Goal: Information Seeking & Learning: Find specific fact

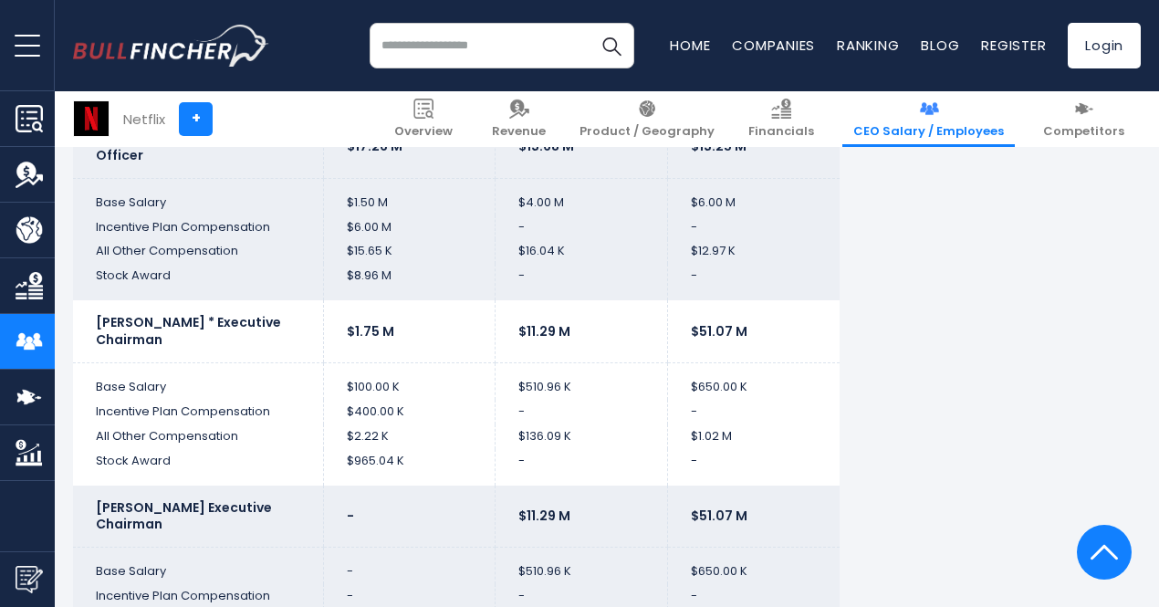
scroll to position [3714, 0]
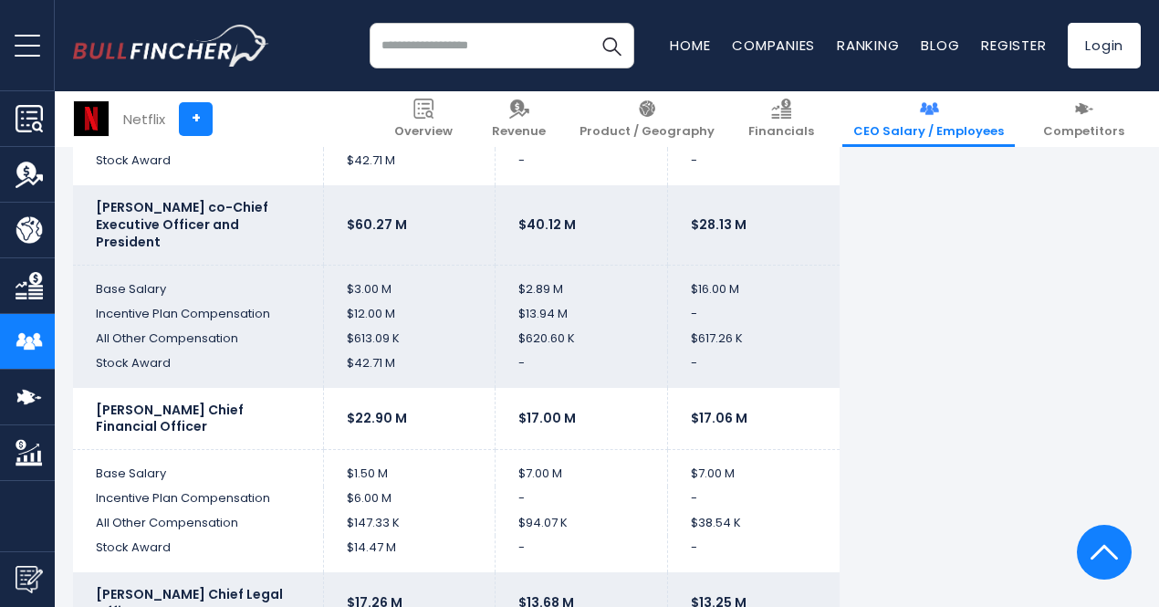
click at [525, 48] on input "search" at bounding box center [502, 46] width 265 height 46
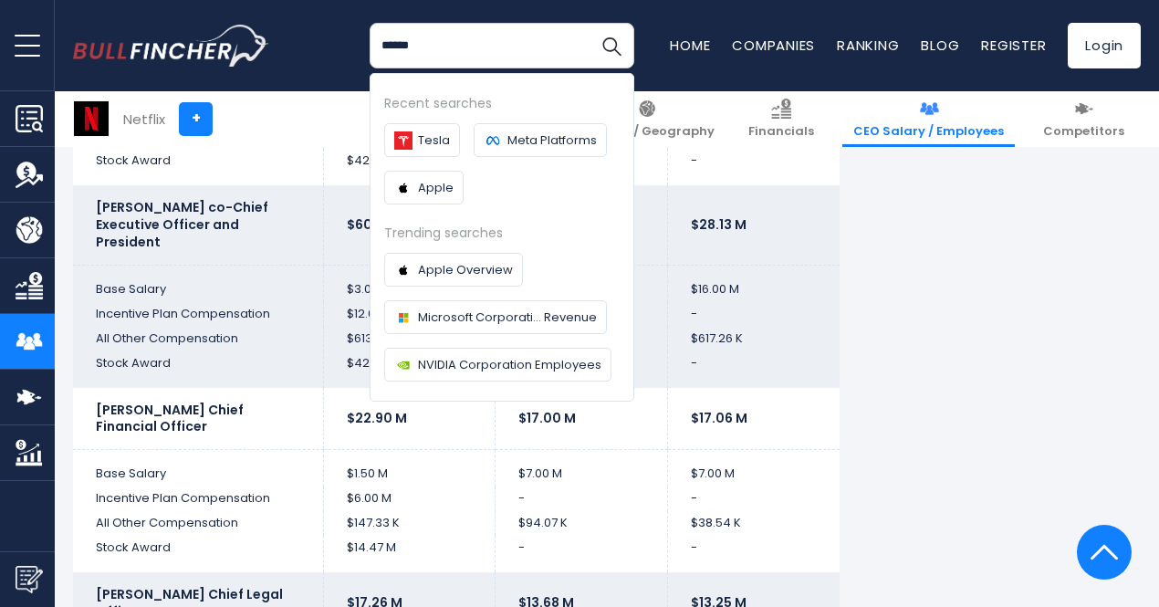
type input "******"
click at [589, 23] on button "Search" at bounding box center [612, 46] width 46 height 46
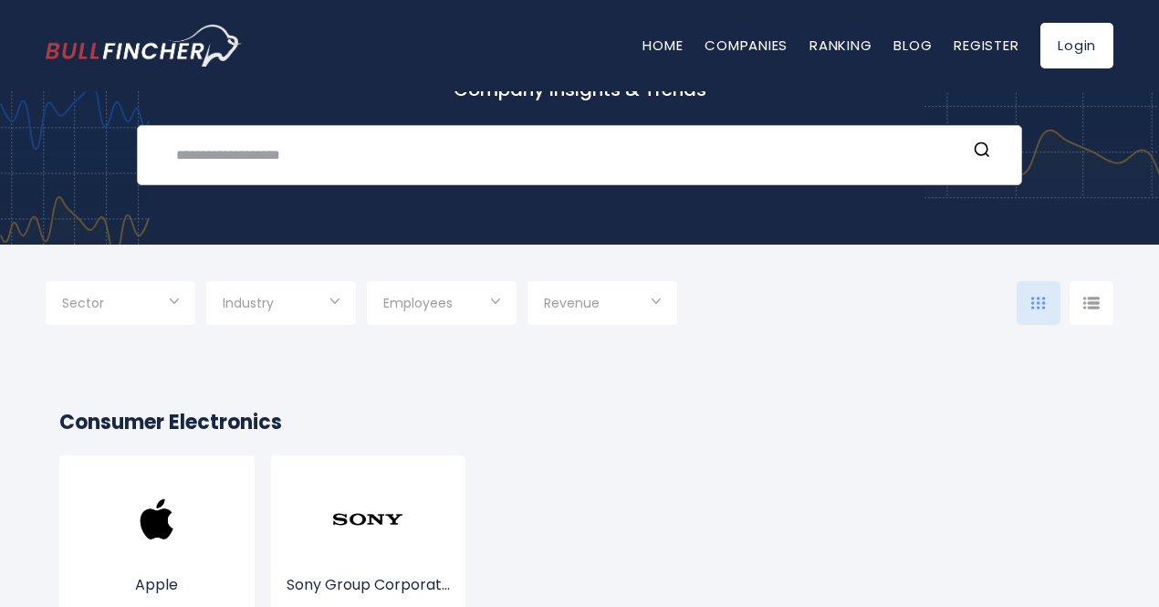
scroll to position [91, 0]
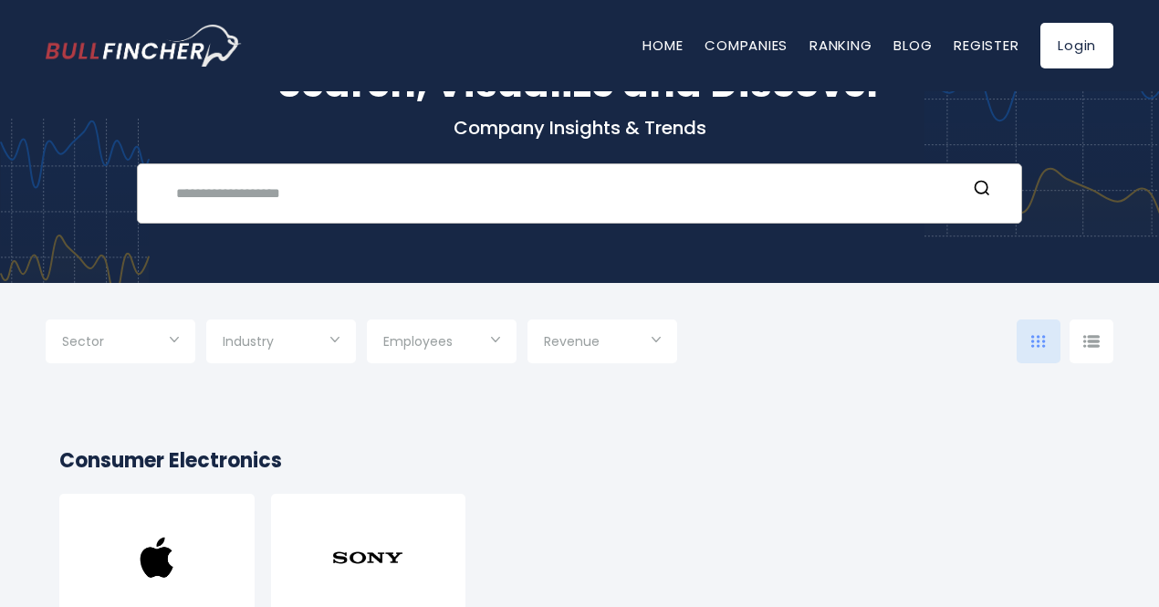
click at [287, 178] on input "text" at bounding box center [565, 193] width 801 height 34
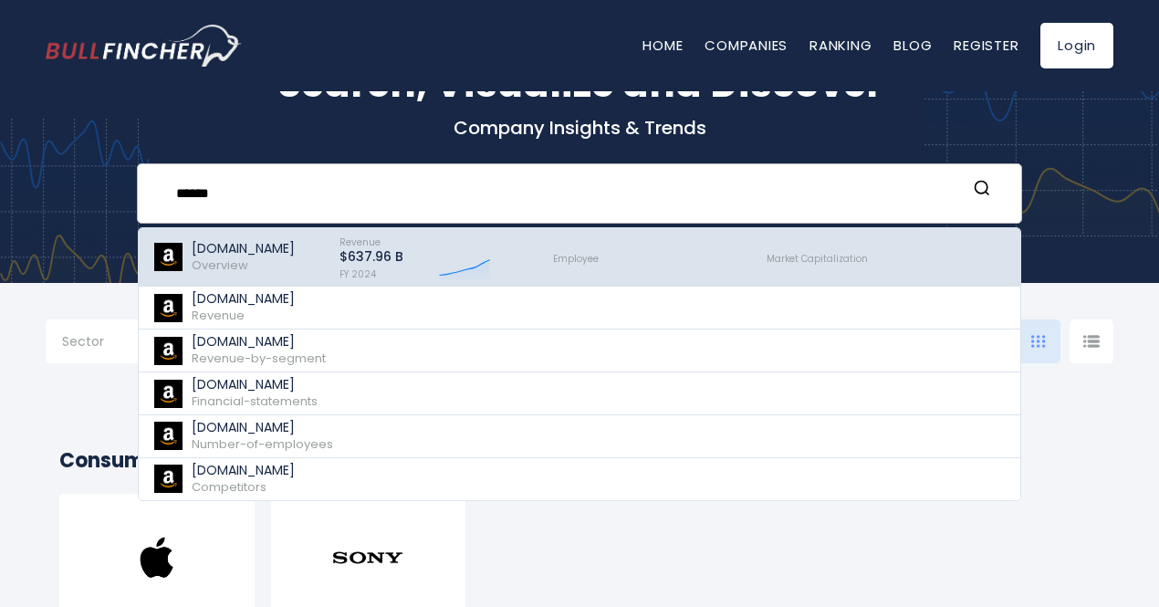
type input "******"
click at [241, 260] on span "Overview" at bounding box center [220, 264] width 57 height 17
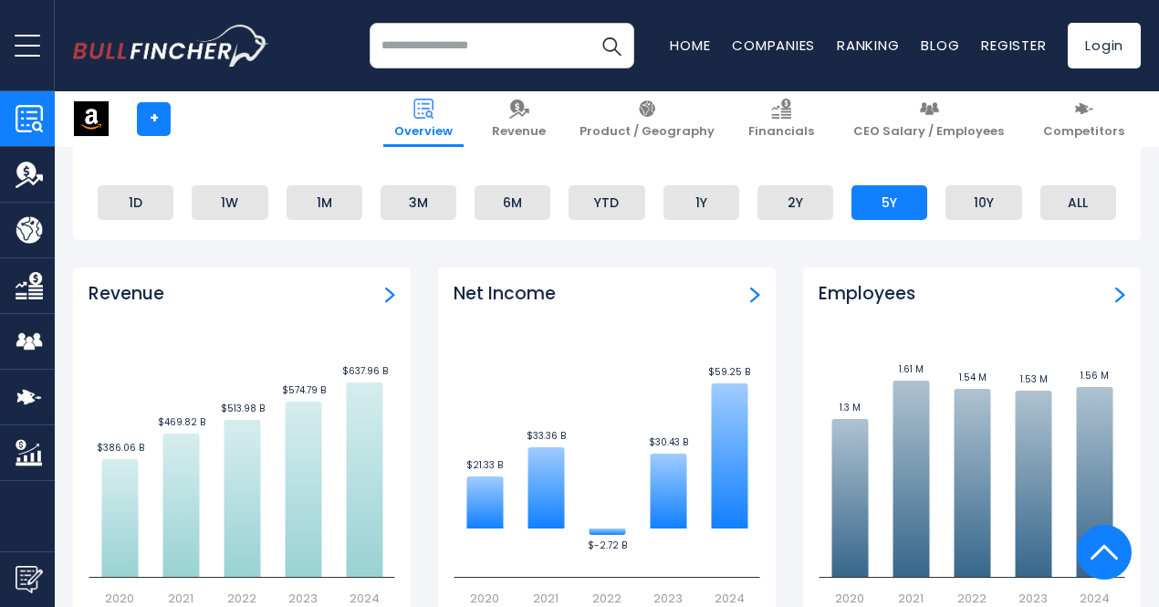
scroll to position [1095, 0]
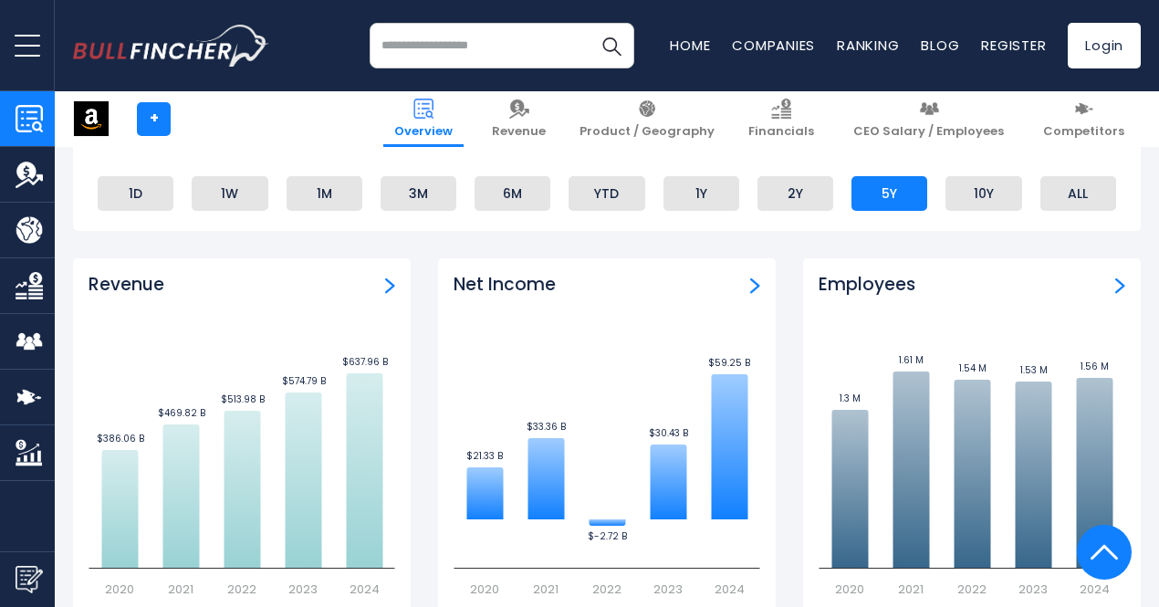
click at [38, 340] on img "Company Employees" at bounding box center [29, 341] width 27 height 27
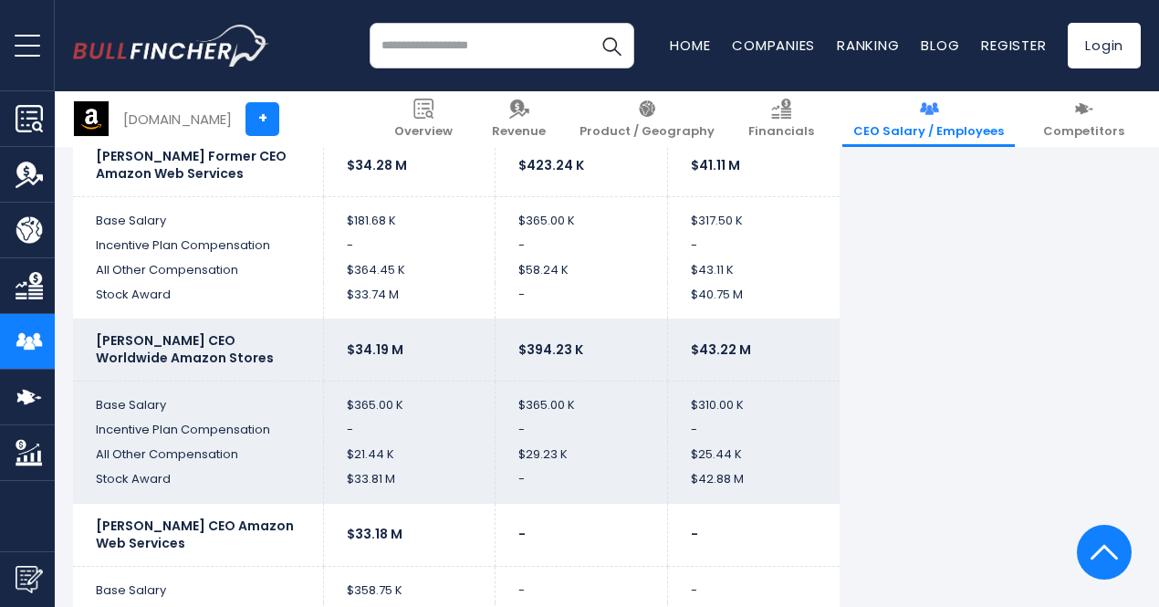
scroll to position [4748, 0]
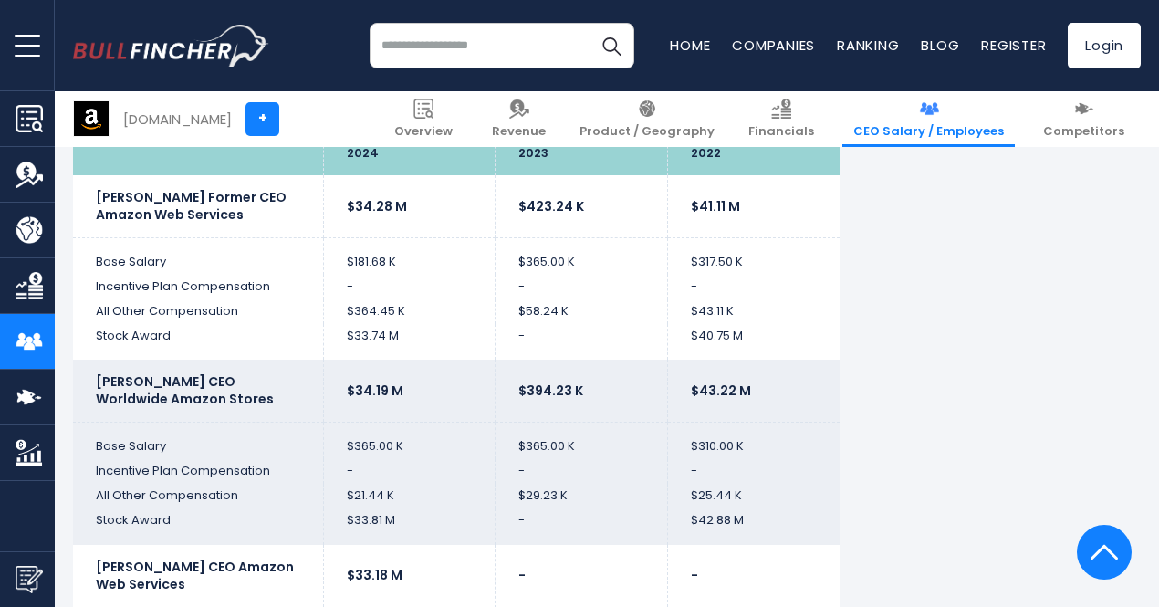
drag, startPoint x: 85, startPoint y: 215, endPoint x: 228, endPoint y: 215, distance: 143.3
click at [228, 215] on td "Adam N. Selipsky Former CEO Amazon Web Services" at bounding box center [198, 206] width 250 height 62
drag, startPoint x: 229, startPoint y: 382, endPoint x: 258, endPoint y: 392, distance: 30.6
click at [258, 392] on td "Douglas J. Herrington CEO Worldwide Amazon Stores" at bounding box center [198, 391] width 250 height 62
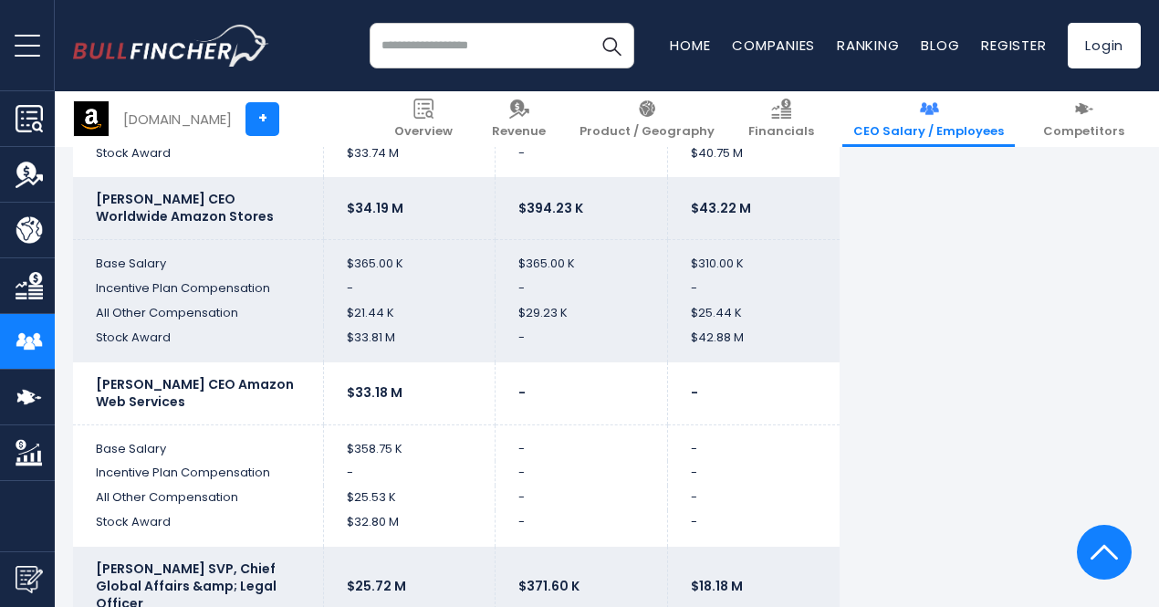
click at [541, 464] on td "-" at bounding box center [582, 473] width 173 height 25
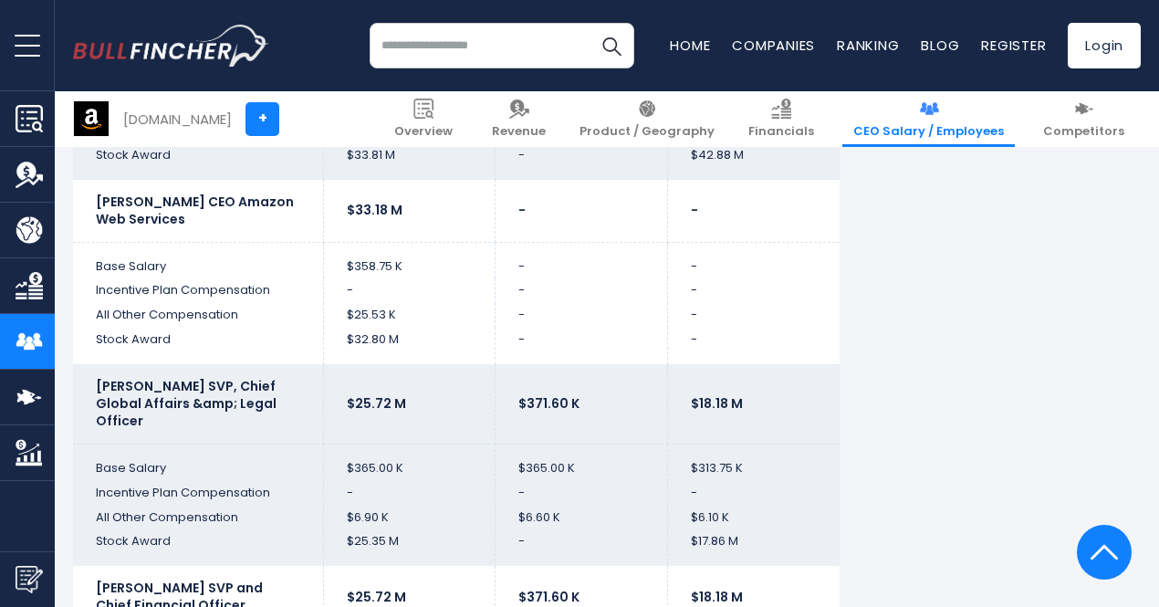
scroll to position [5205, 0]
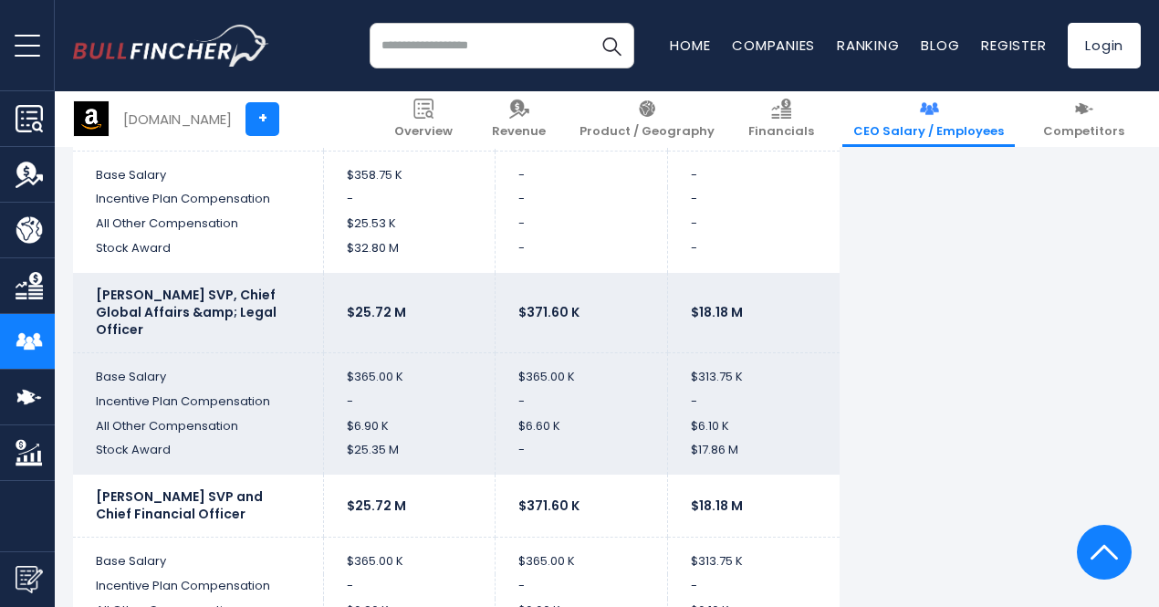
drag, startPoint x: 230, startPoint y: 288, endPoint x: 128, endPoint y: 324, distance: 108.3
click at [128, 324] on td "David A. Zapolsky SVP, Chief Global Affairs &amp; Legal Officer" at bounding box center [198, 312] width 250 height 79
copy b "Chief Global Affairs &amp; Legal Officer"
click at [382, 322] on td "$25.72 M" at bounding box center [409, 312] width 173 height 79
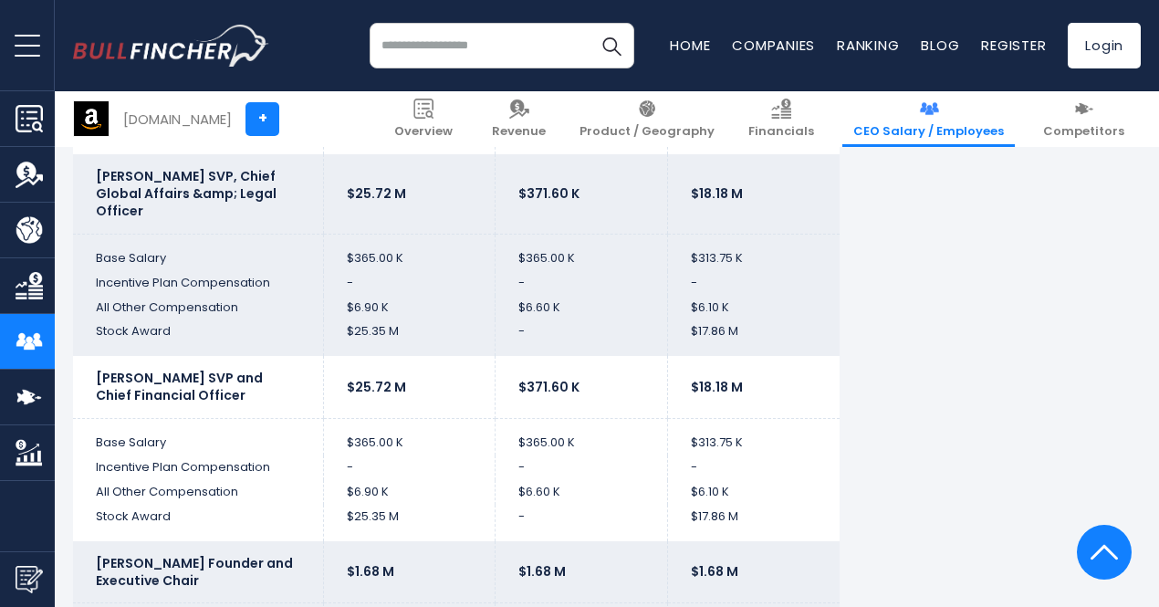
scroll to position [5296, 0]
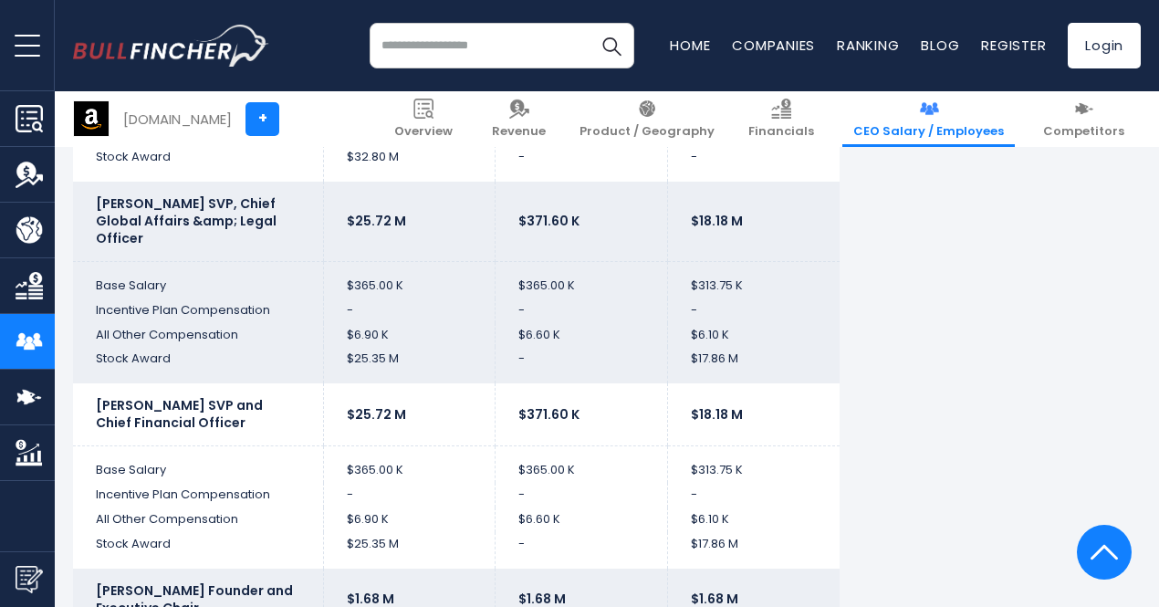
click at [497, 50] on input "search" at bounding box center [502, 46] width 265 height 46
type input "********"
click at [589, 23] on button "Search" at bounding box center [612, 46] width 46 height 46
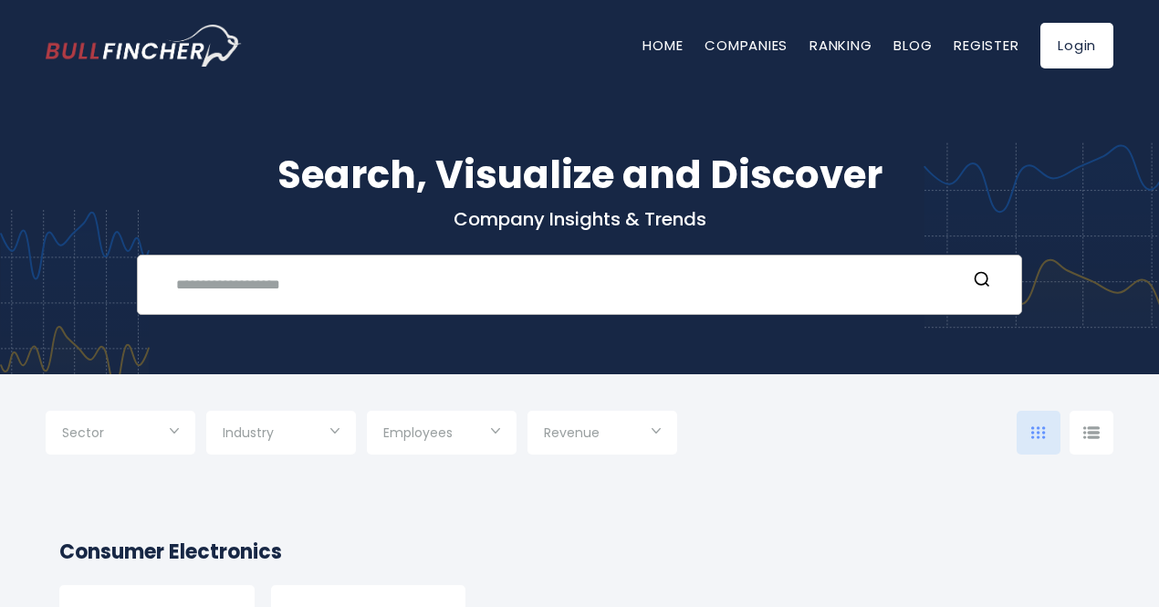
click at [369, 260] on div "Recent searches [DOMAIN_NAME] Tesla Meta Platforms Apple Trending searches Appl…" at bounding box center [579, 285] width 885 height 60
click at [369, 274] on input "text" at bounding box center [565, 284] width 801 height 34
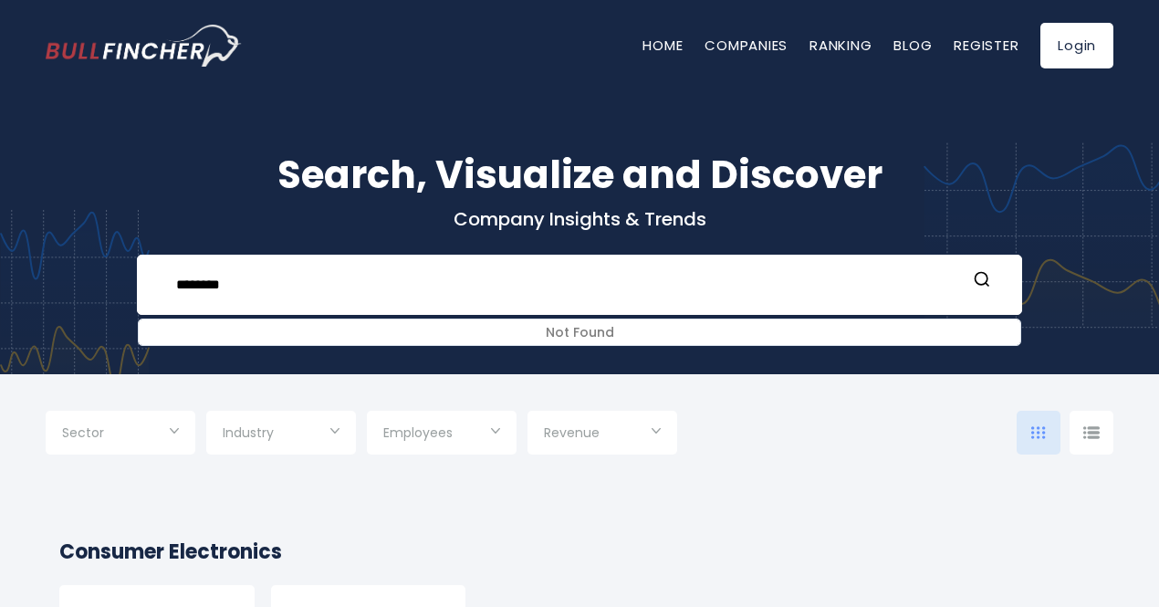
type input "********"
